Goal: Task Accomplishment & Management: Complete application form

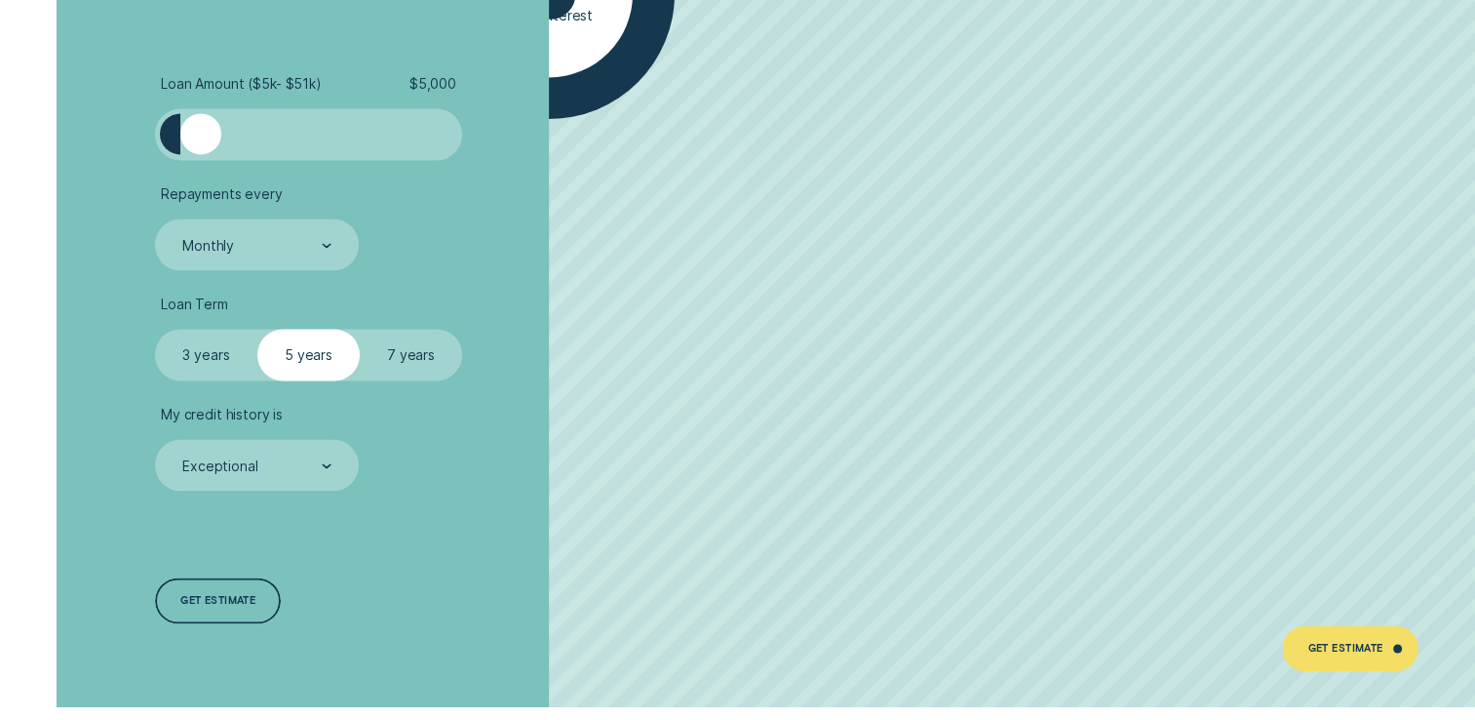
scroll to position [2828, 0]
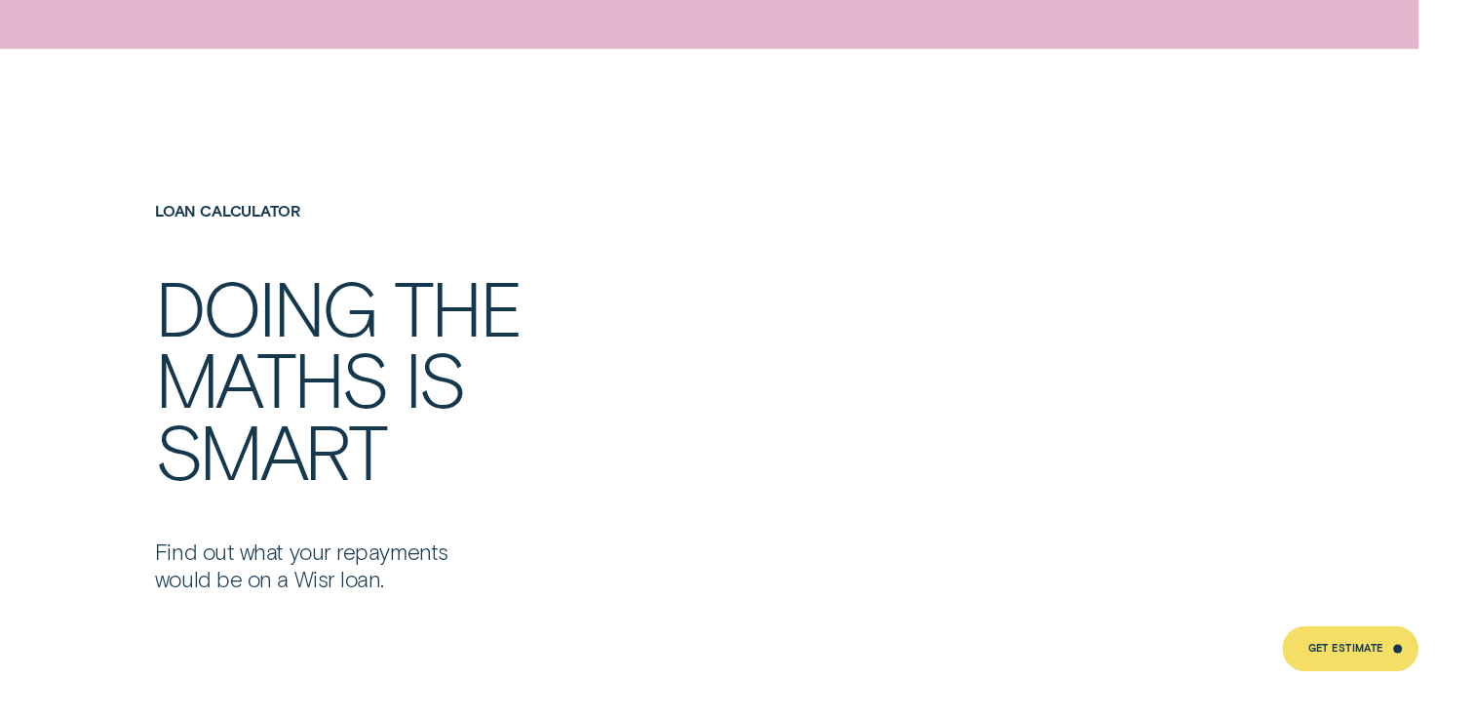
drag, startPoint x: 203, startPoint y: 161, endPoint x: 498, endPoint y: 202, distance: 298.3
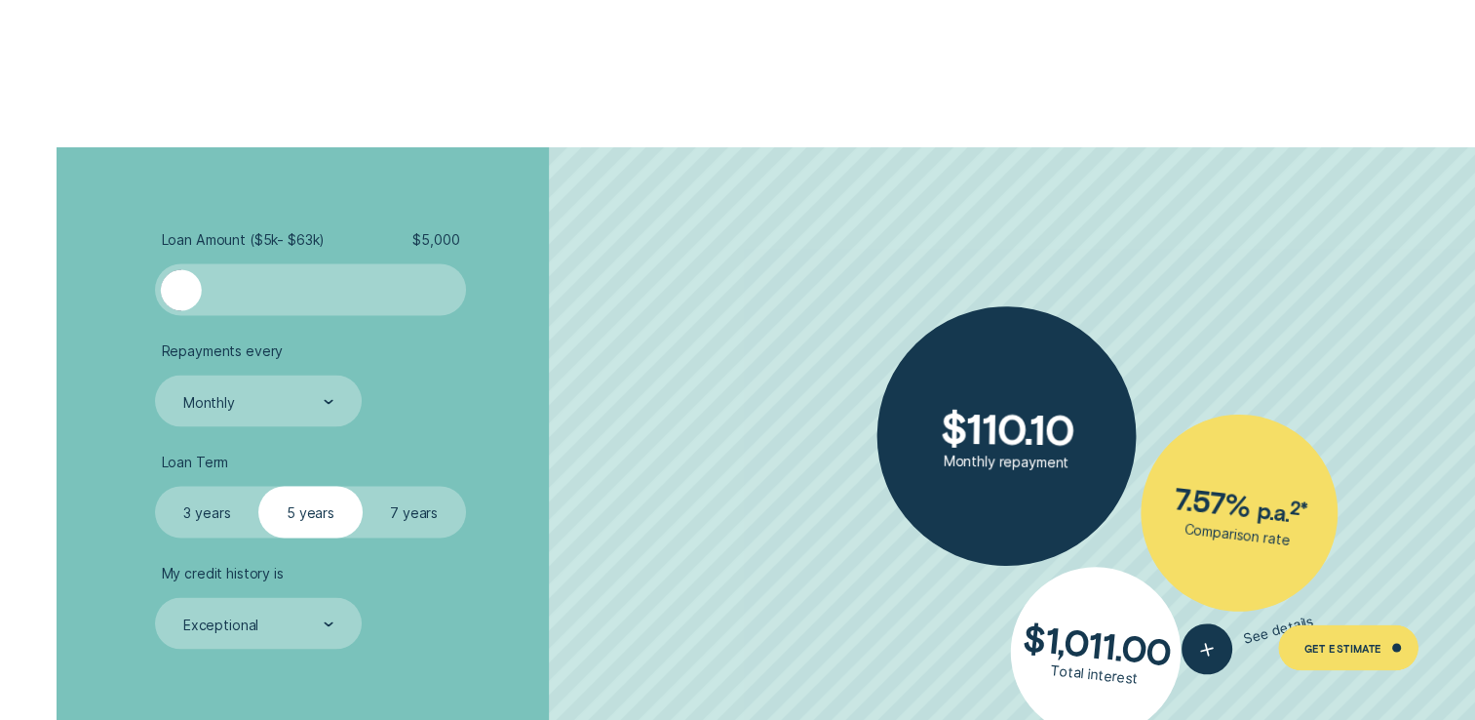
scroll to position [3446, 0]
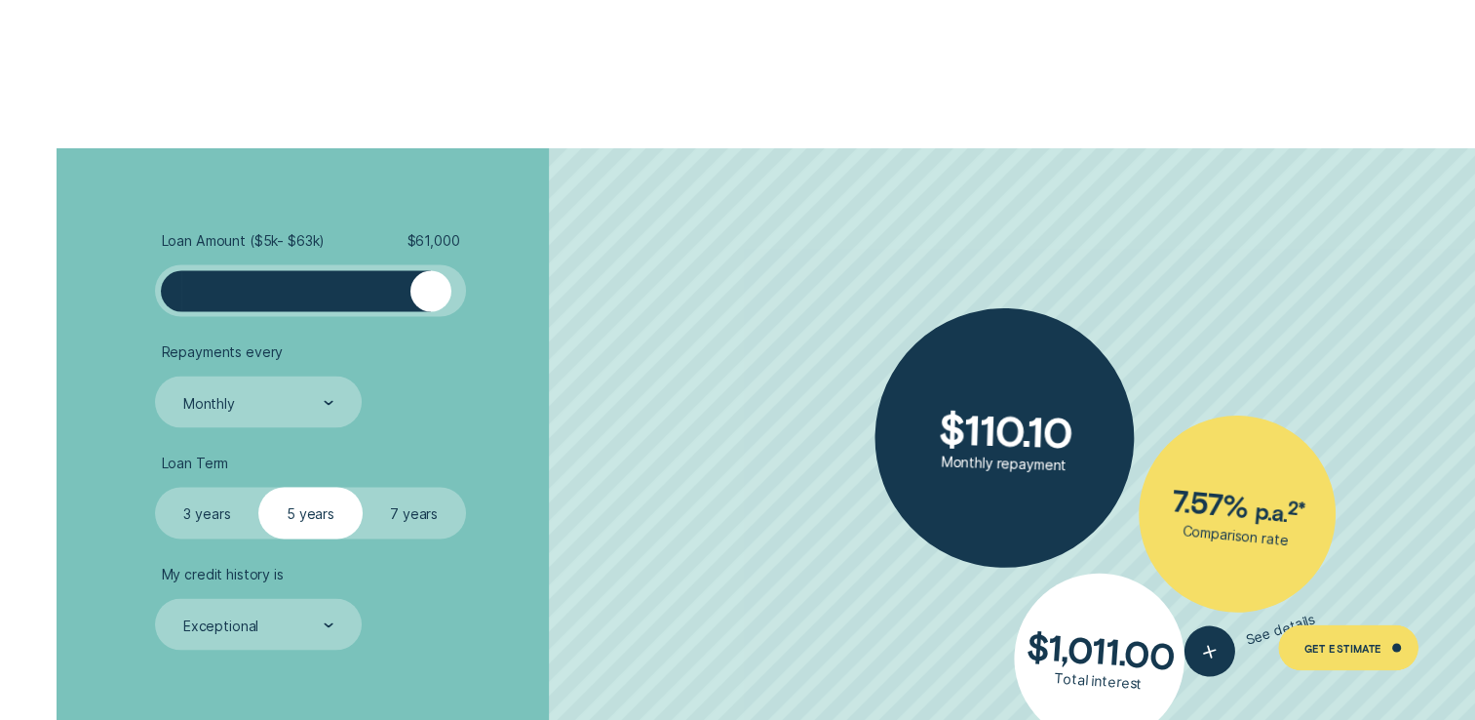
click at [431, 298] on div at bounding box center [310, 290] width 258 height 41
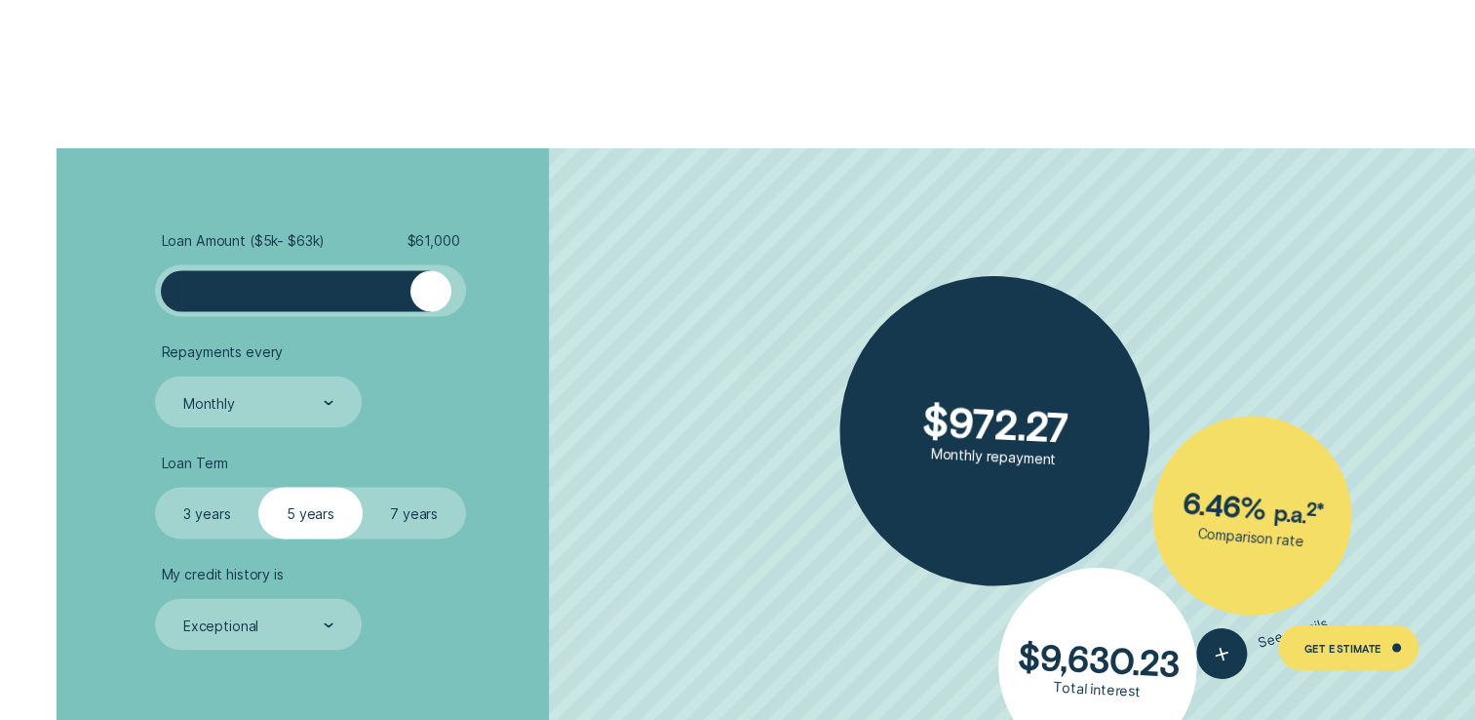
click at [460, 295] on div at bounding box center [310, 290] width 310 height 52
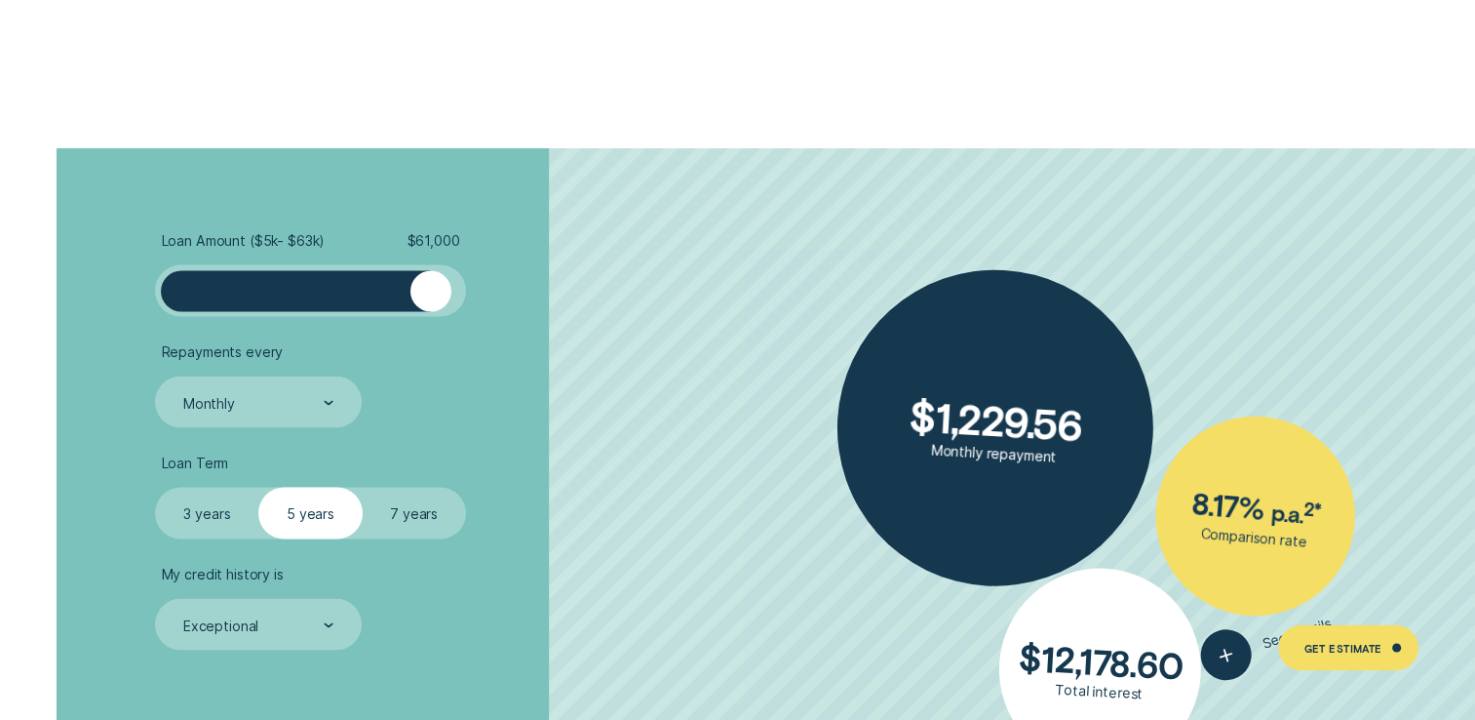
click at [460, 286] on div at bounding box center [310, 290] width 310 height 52
drag, startPoint x: 438, startPoint y: 283, endPoint x: 531, endPoint y: 297, distance: 94.7
click at [531, 297] on li "Loan Amount ( $5k - $63k ) $ 63,000" at bounding box center [392, 274] width 475 height 86
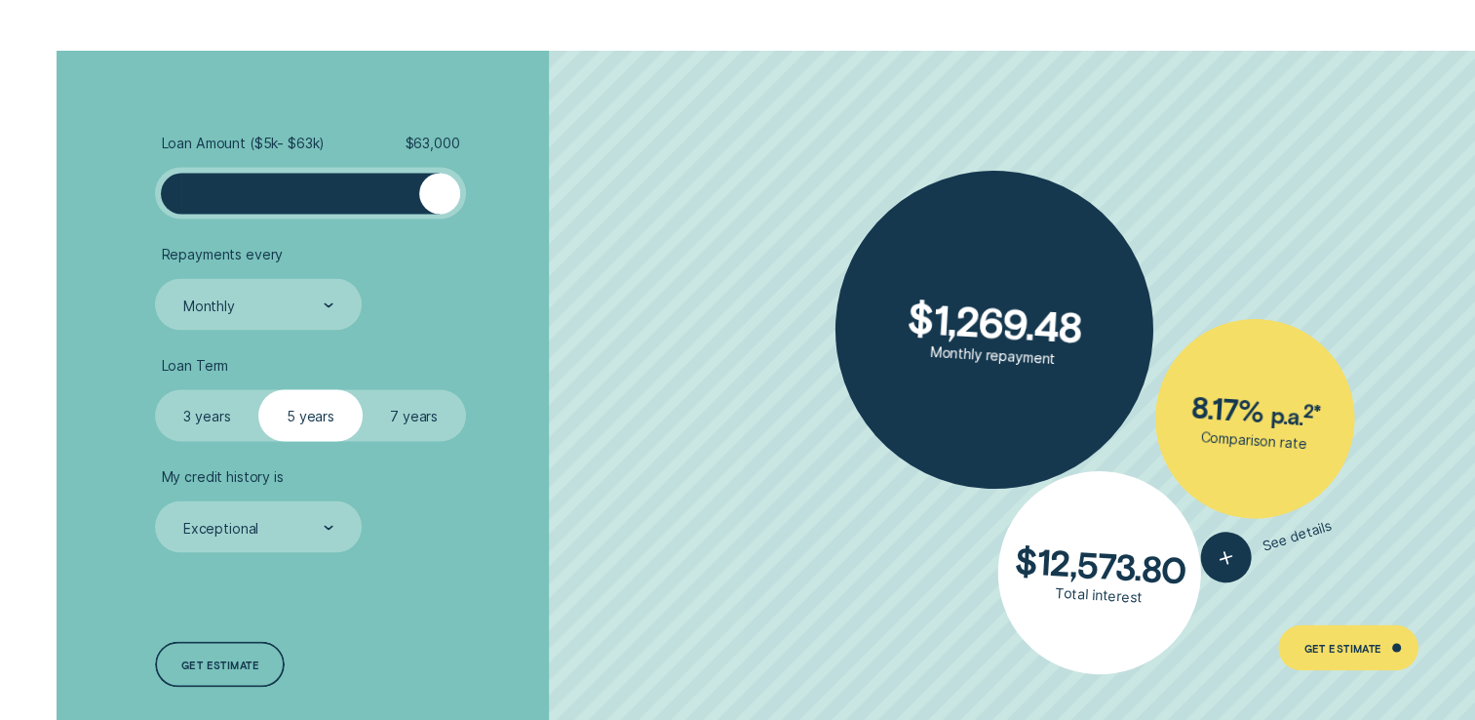
scroll to position [3641, 0]
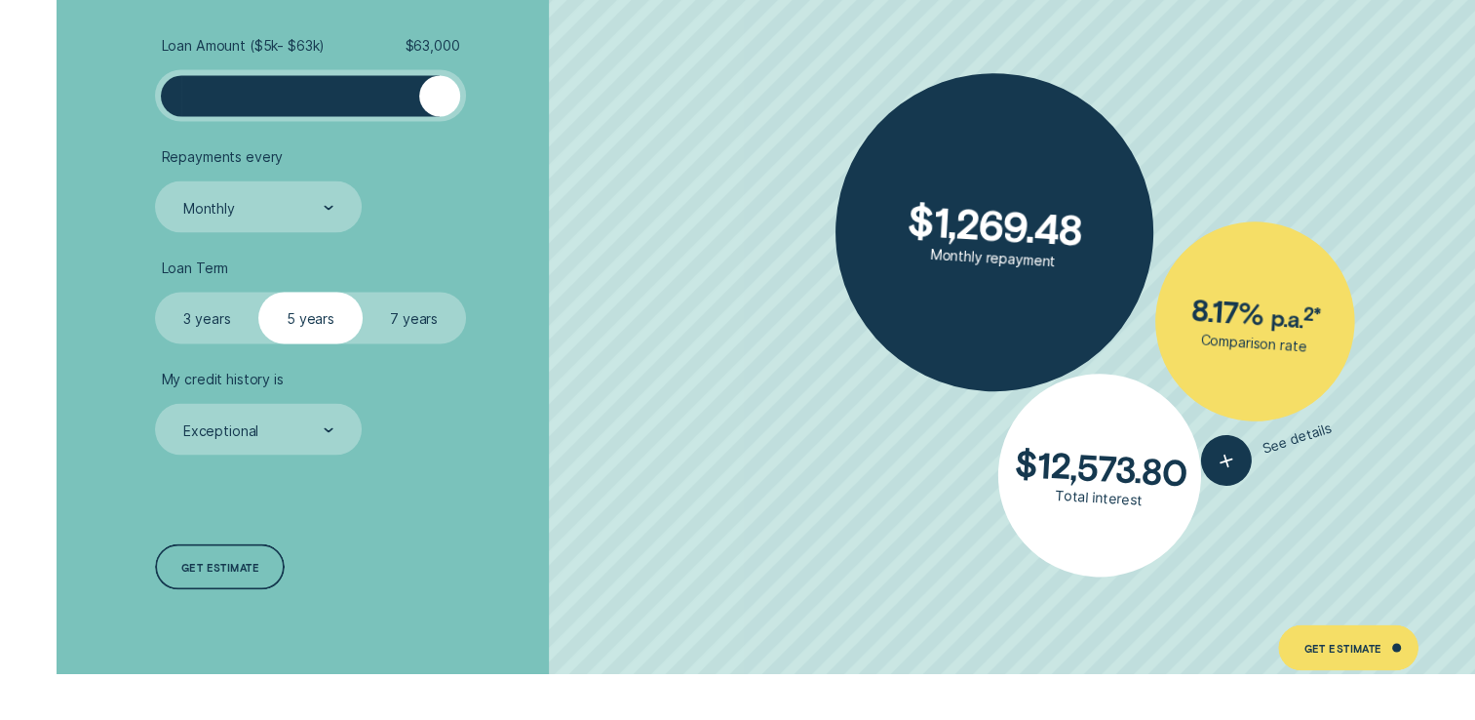
click at [426, 309] on label "7 years" at bounding box center [414, 318] width 103 height 52
click at [363, 292] on input "7 years" at bounding box center [363, 292] width 0 height 0
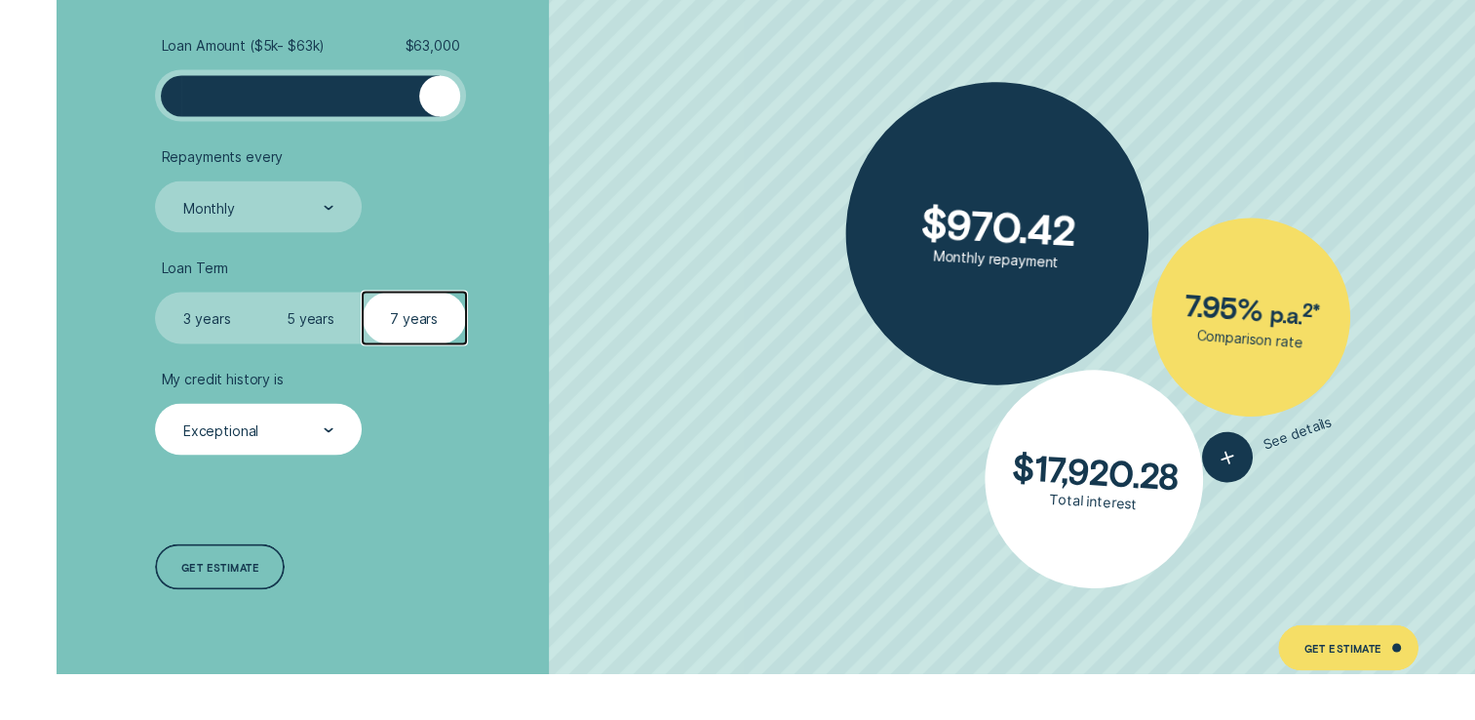
click at [325, 425] on div at bounding box center [329, 430] width 10 height 50
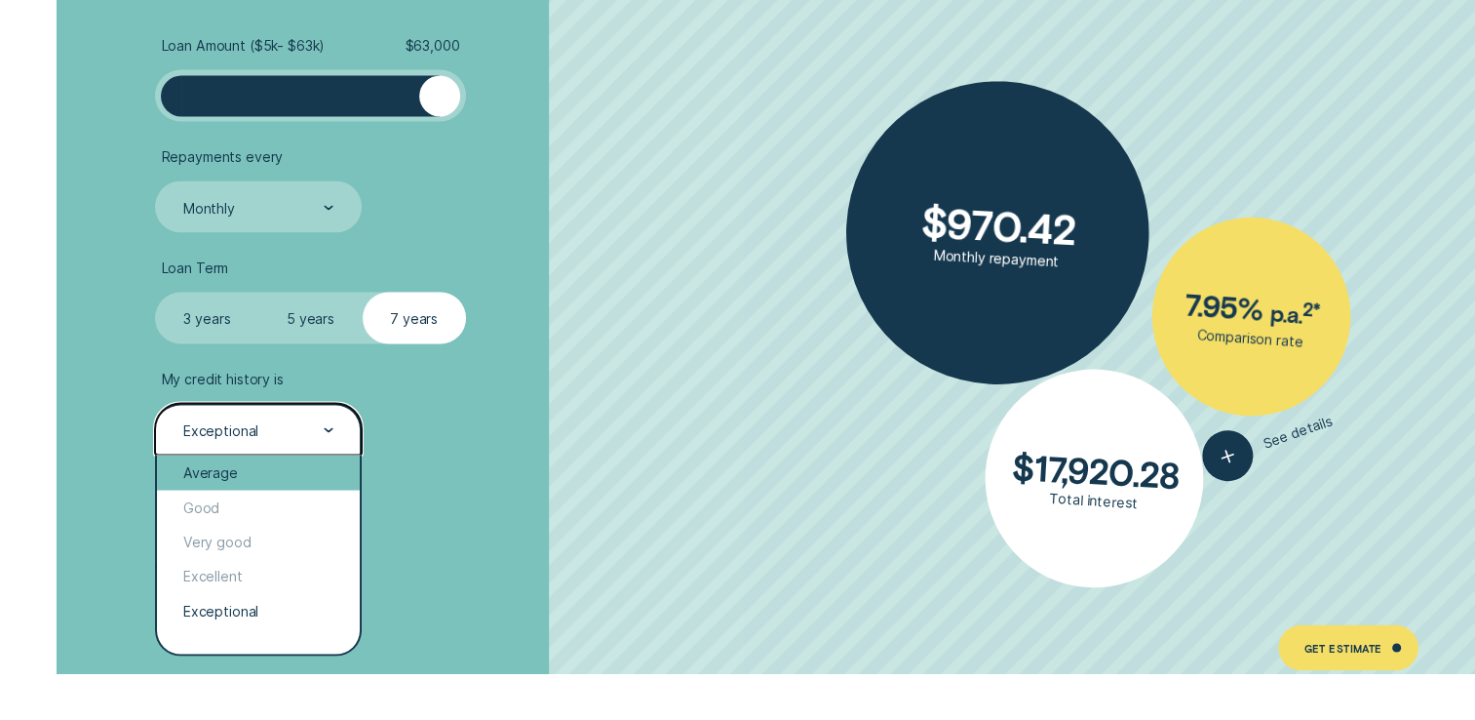
click at [285, 477] on div "Average" at bounding box center [258, 471] width 202 height 34
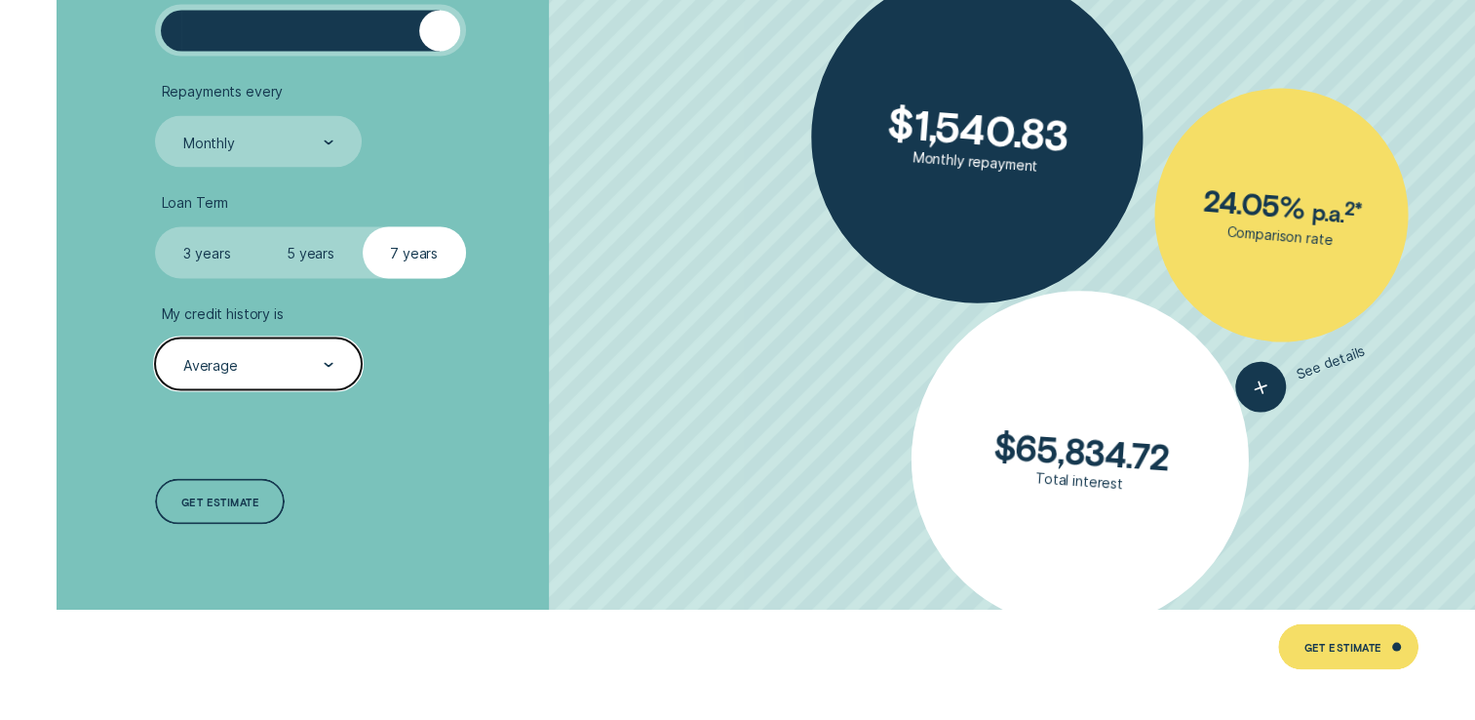
scroll to position [3739, 0]
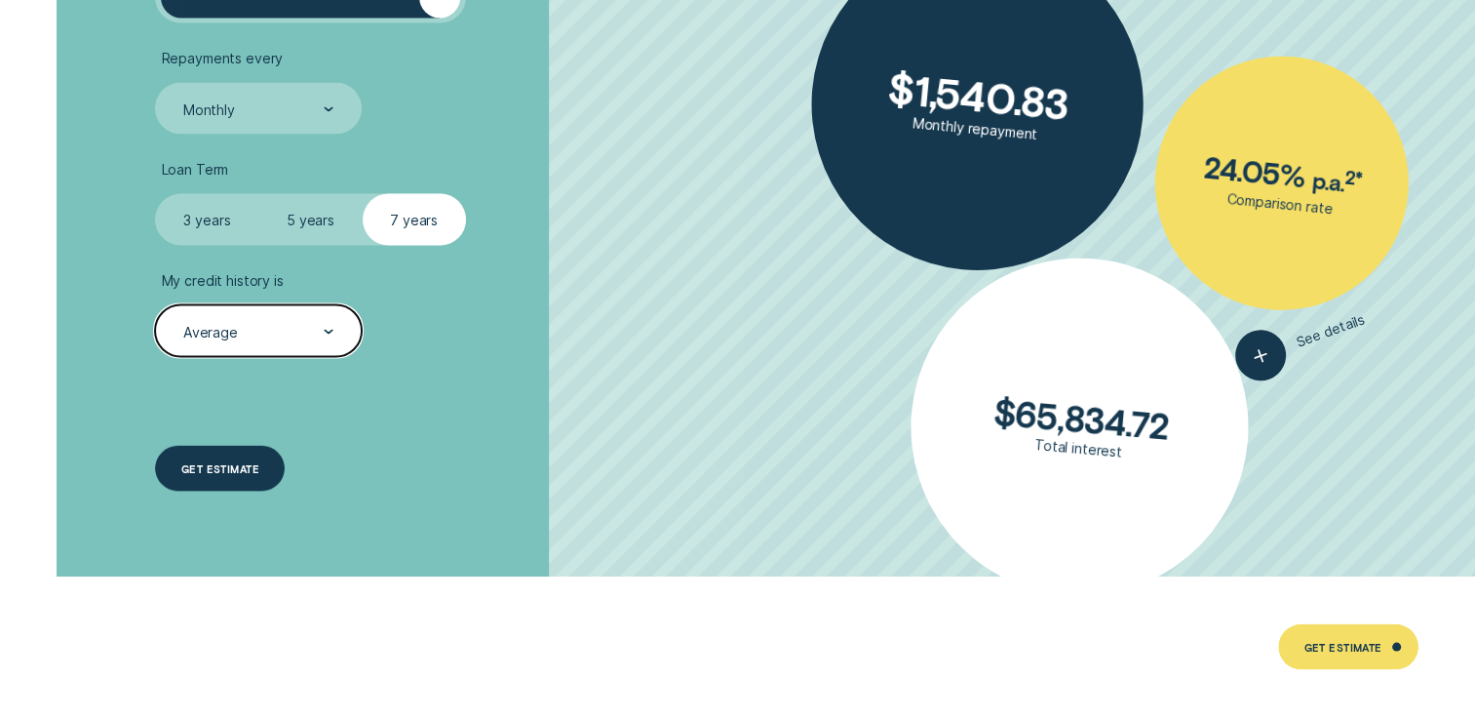
click at [255, 476] on div "Get estimate" at bounding box center [220, 469] width 130 height 47
